Goal: Entertainment & Leisure: Consume media (video, audio)

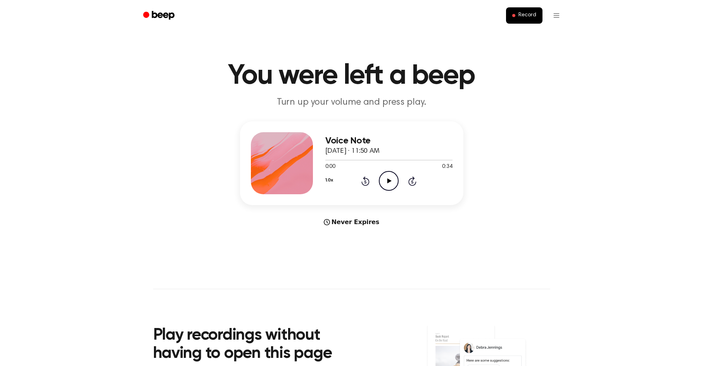
click at [390, 177] on icon "Play Audio" at bounding box center [389, 181] width 20 height 20
click at [388, 182] on icon at bounding box center [388, 180] width 3 height 5
click at [369, 182] on icon at bounding box center [366, 181] width 8 height 9
click at [388, 176] on icon "Play Audio" at bounding box center [389, 181] width 20 height 20
click at [361, 181] on icon "Rewind 5 seconds" at bounding box center [365, 181] width 9 height 10
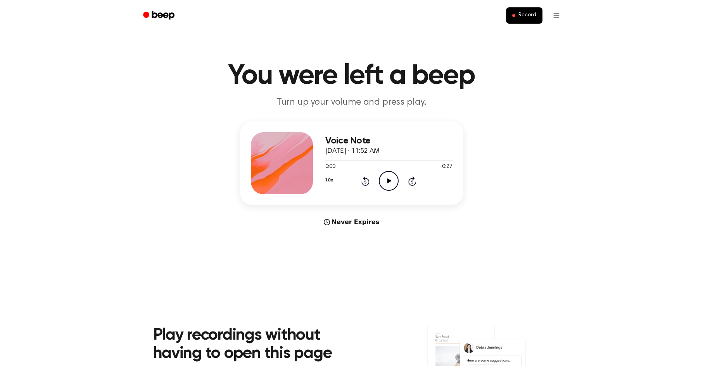
click at [397, 183] on icon "Play Audio" at bounding box center [389, 181] width 20 height 20
click at [365, 180] on icon at bounding box center [366, 181] width 2 height 3
click at [394, 177] on icon "Play Audio" at bounding box center [389, 181] width 20 height 20
click at [386, 179] on icon "Play Audio" at bounding box center [389, 181] width 20 height 20
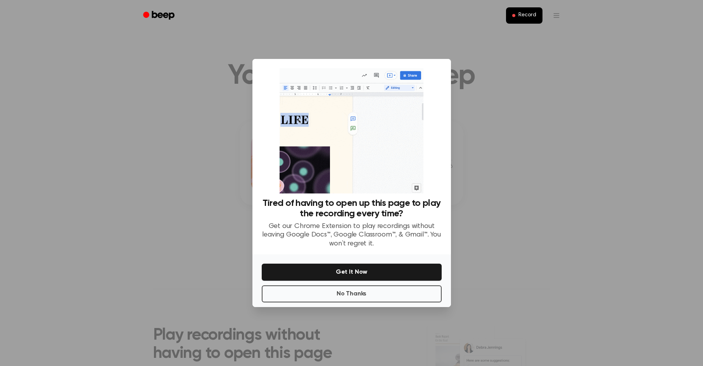
click at [484, 163] on div at bounding box center [351, 183] width 703 height 366
drag, startPoint x: 529, startPoint y: 62, endPoint x: 486, endPoint y: 155, distance: 102.8
click at [528, 61] on div at bounding box center [351, 183] width 703 height 366
click at [384, 296] on button "No Thanks" at bounding box center [352, 294] width 180 height 17
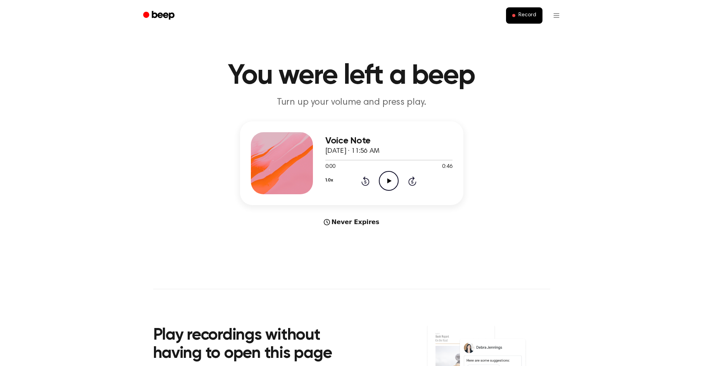
click at [381, 182] on icon "Play Audio" at bounding box center [389, 181] width 20 height 20
click at [386, 180] on icon "Play Audio" at bounding box center [389, 181] width 20 height 20
click at [389, 181] on icon at bounding box center [390, 180] width 4 height 5
click at [390, 180] on icon at bounding box center [388, 180] width 3 height 5
click at [390, 180] on icon at bounding box center [390, 180] width 4 height 5
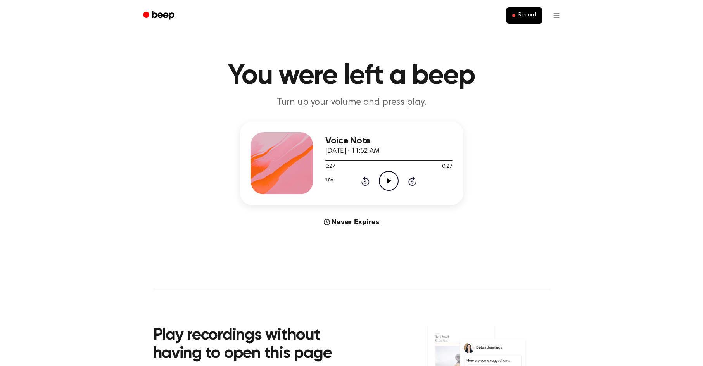
click at [365, 180] on icon at bounding box center [366, 181] width 8 height 9
click at [387, 180] on icon "Play Audio" at bounding box center [389, 181] width 20 height 20
click at [366, 180] on icon "Rewind 5 seconds" at bounding box center [365, 181] width 9 height 10
click at [398, 186] on icon "Play Audio" at bounding box center [389, 181] width 20 height 20
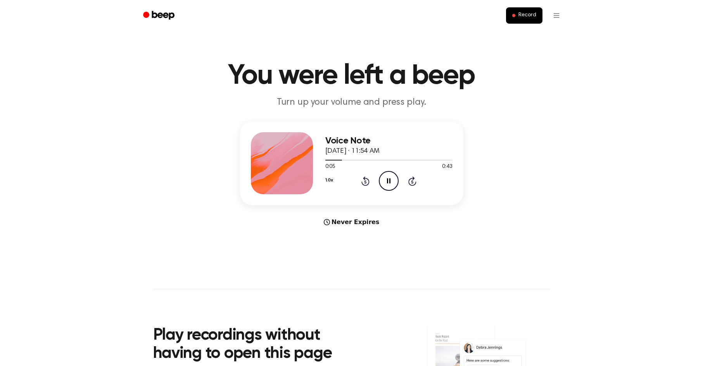
click at [366, 181] on icon at bounding box center [366, 181] width 2 height 3
click at [413, 180] on icon "Skip 5 seconds" at bounding box center [412, 181] width 9 height 10
click at [361, 180] on icon "Rewind 5 seconds" at bounding box center [365, 181] width 9 height 10
click at [366, 180] on icon "Rewind 5 seconds" at bounding box center [365, 181] width 9 height 10
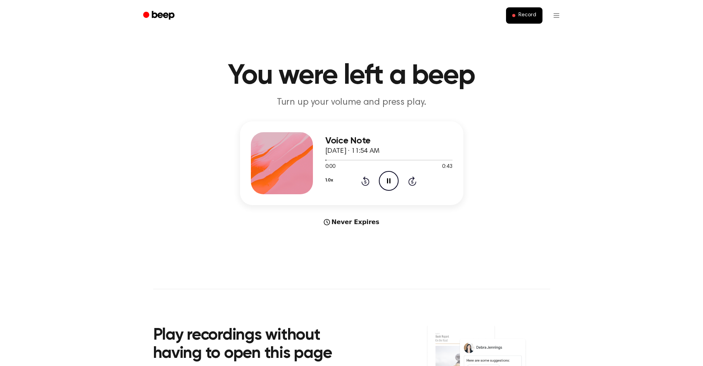
click at [416, 180] on icon "Skip 5 seconds" at bounding box center [412, 181] width 9 height 10
click at [388, 178] on icon "Pause Audio" at bounding box center [389, 181] width 20 height 20
click at [386, 179] on icon "Play Audio" at bounding box center [389, 181] width 20 height 20
click at [393, 177] on icon "Play Audio" at bounding box center [389, 181] width 20 height 20
